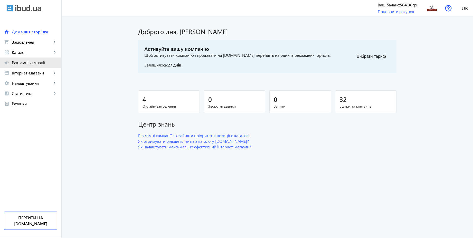
click at [36, 64] on span "Рекламні кампанії" at bounding box center [34, 62] width 45 height 5
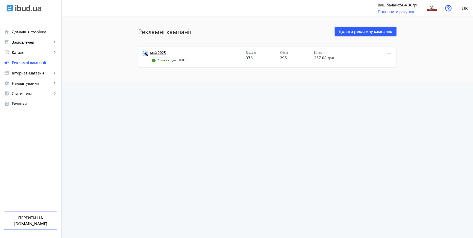
click at [157, 52] on link "май 2025" at bounding box center [197, 54] width 95 height 7
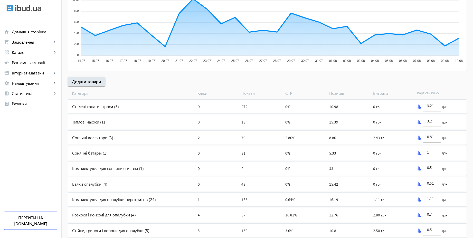
scroll to position [172, 0]
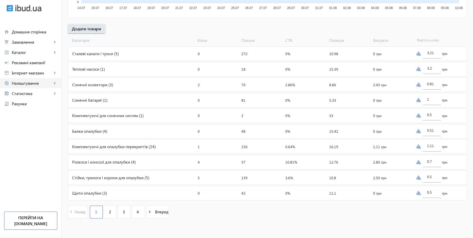
click at [27, 84] on span "Налаштування" at bounding box center [32, 83] width 40 height 5
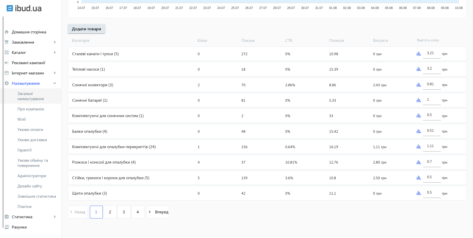
click at [35, 92] on span "Загальні налаштування" at bounding box center [37, 96] width 40 height 10
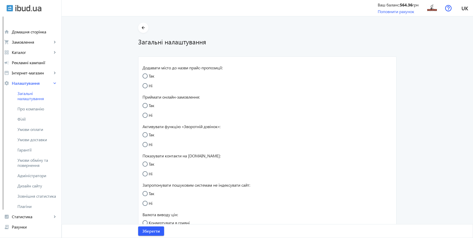
radio input "true"
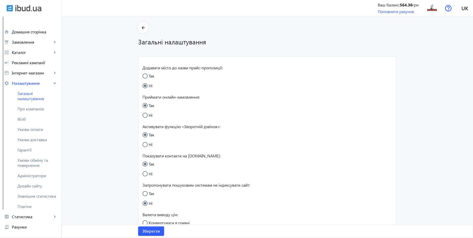
radio input "true"
click at [35, 165] on span "Умови обміну та повернення" at bounding box center [37, 163] width 40 height 10
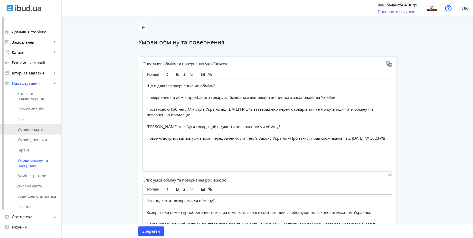
click at [43, 132] on span "Умови оплати" at bounding box center [37, 129] width 40 height 5
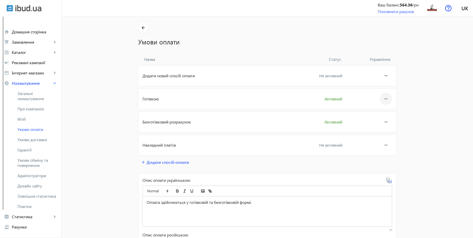
click at [387, 100] on span at bounding box center [385, 99] width 12 height 12
click at [383, 112] on span "Редагувати" at bounding box center [376, 113] width 21 height 4
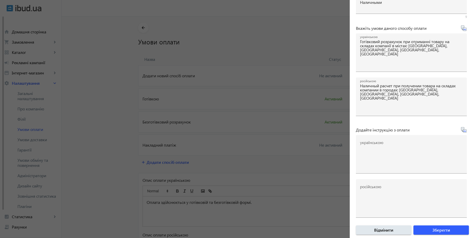
scroll to position [85, 0]
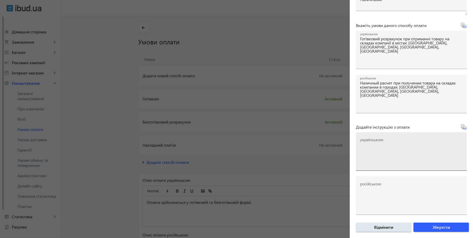
click at [423, 142] on textarea "українською" at bounding box center [411, 153] width 103 height 30
paste textarea "Оплатіть замовлення готівкою при отриманні товару"
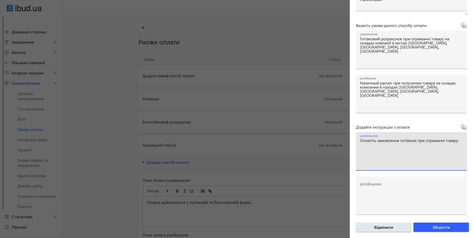
type textarea "Оплатіть замовлення готівкою при отриманні товару"
click at [463, 129] on icon at bounding box center [463, 128] width 1 height 1
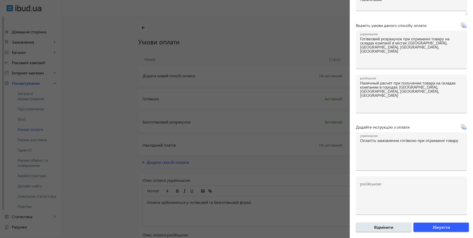
type textarea "Оплатите заказ наличными при получении товара"
click at [463, 129] on icon at bounding box center [463, 128] width 1 height 1
click at [442, 228] on span "Зберегти" at bounding box center [441, 227] width 18 height 6
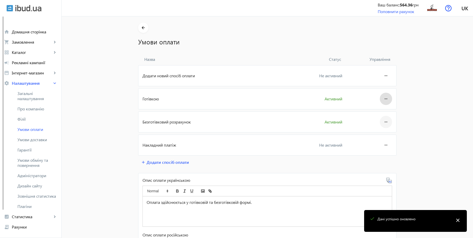
click at [386, 123] on mat-icon "more_horiz" at bounding box center [386, 122] width 6 height 12
click at [381, 133] on button "Редагувати" at bounding box center [375, 136] width 29 height 12
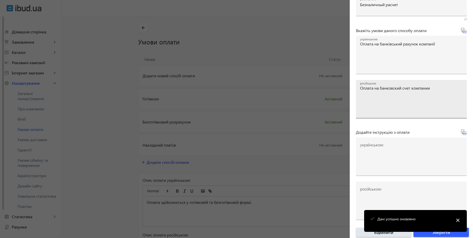
scroll to position [39, 0]
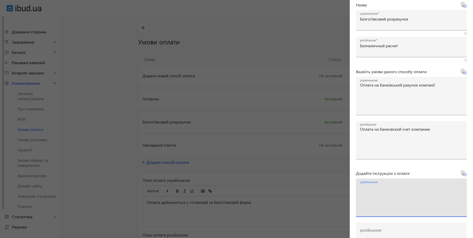
click at [387, 188] on textarea "українською" at bounding box center [411, 199] width 103 height 30
paste textarea "Оплатіть замовлення згідно реквізитів рахунка-фактури"
type textarea "Оплатіть замовлення згідно реквізитів рахунка-фактури"
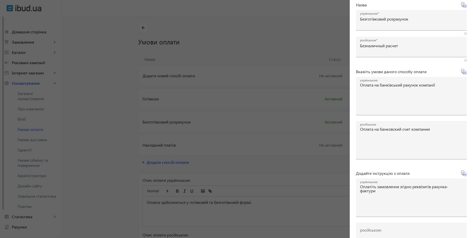
click at [462, 173] on icon at bounding box center [462, 172] width 5 height 5
type textarea "Оплатите заказ согласно реквизитам счета-фактуры"
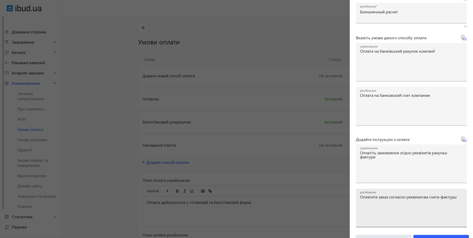
scroll to position [85, 0]
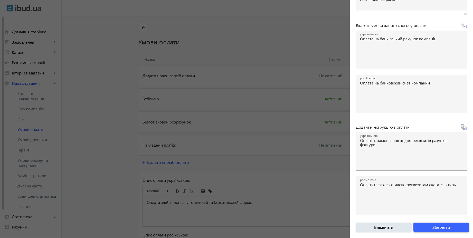
click at [432, 224] on span "Зберегти" at bounding box center [441, 227] width 18 height 6
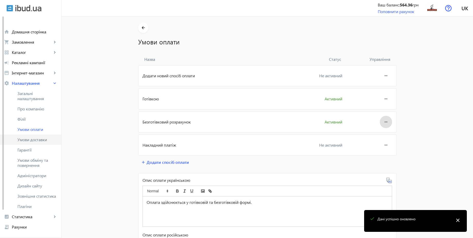
click at [44, 138] on span "Умови доставки" at bounding box center [37, 139] width 40 height 5
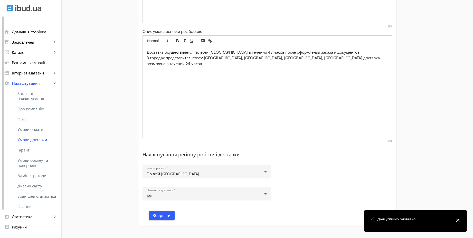
scroll to position [318, 0]
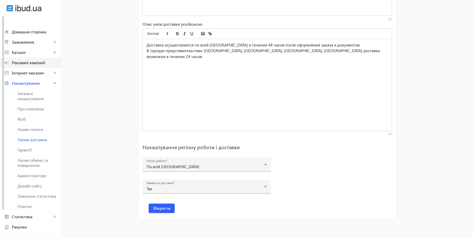
click at [31, 59] on link "campaign Рекламні кампанії" at bounding box center [30, 62] width 61 height 10
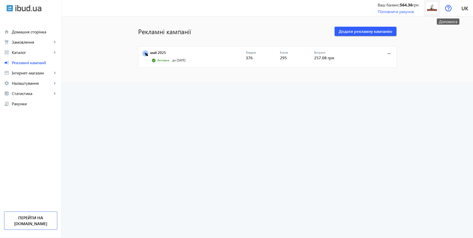
click at [435, 8] on img at bounding box center [432, 8] width 12 height 12
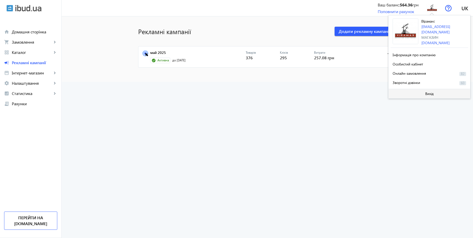
click at [428, 92] on span "Вихід" at bounding box center [429, 94] width 8 height 4
